Goal: Information Seeking & Learning: Learn about a topic

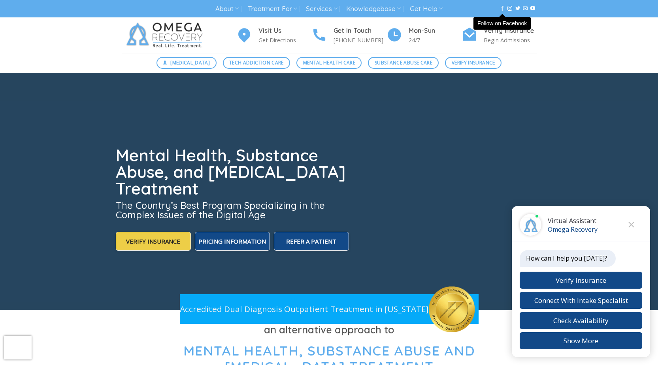
click at [500, 6] on icon "Follow on Facebook" at bounding box center [502, 9] width 5 height 6
click at [630, 224] on icon "Close chat" at bounding box center [631, 225] width 6 height 6
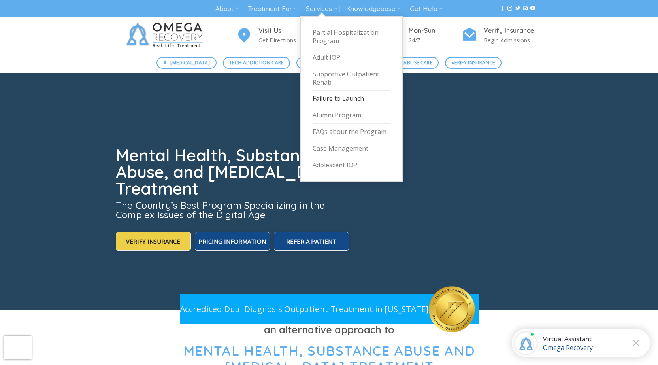
click at [326, 97] on link "Failure to Launch" at bounding box center [351, 99] width 77 height 17
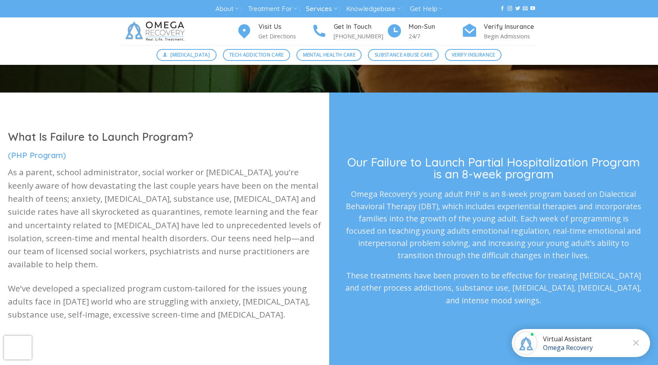
scroll to position [198, 0]
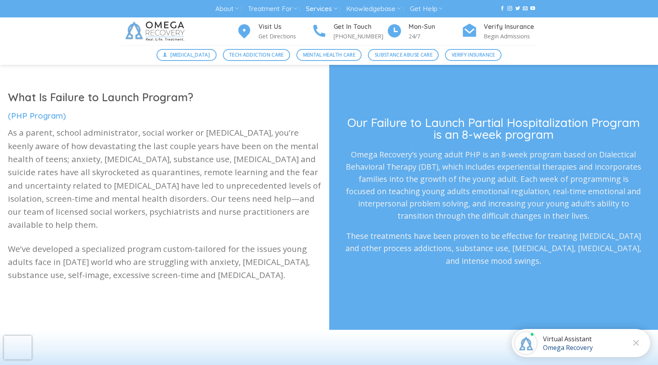
click at [554, 345] on div "Omega Recovery" at bounding box center [568, 347] width 50 height 9
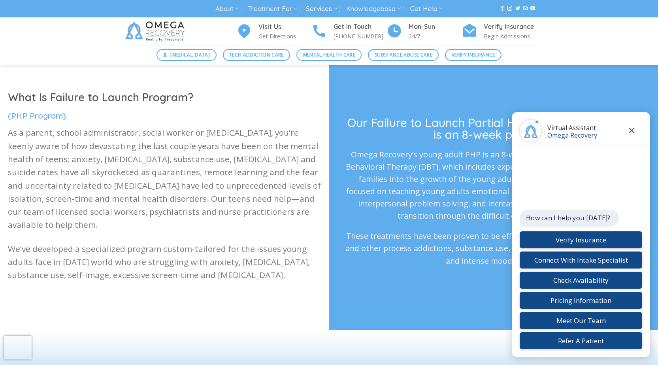
click at [629, 130] on icon "Close" at bounding box center [632, 131] width 6 height 6
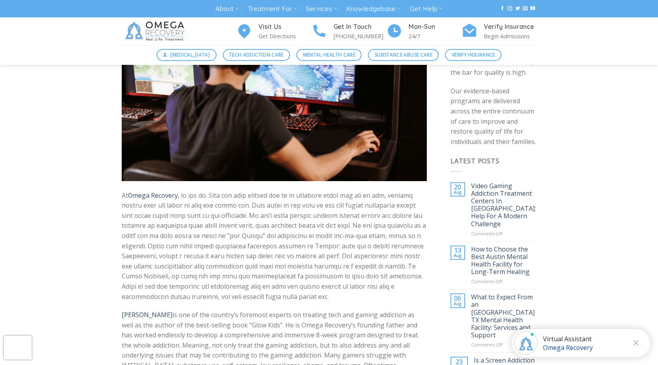
scroll to position [198, 0]
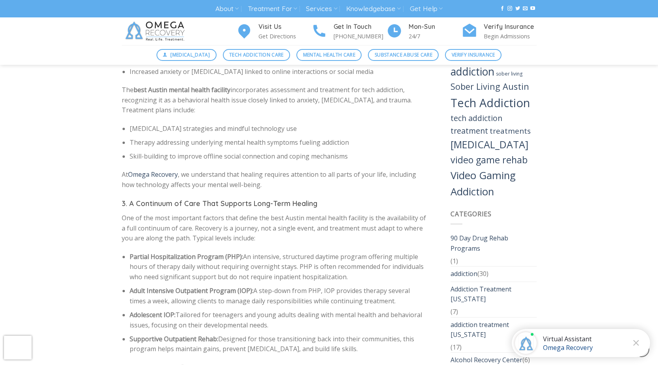
scroll to position [1265, 0]
